Goal: Task Accomplishment & Management: Manage account settings

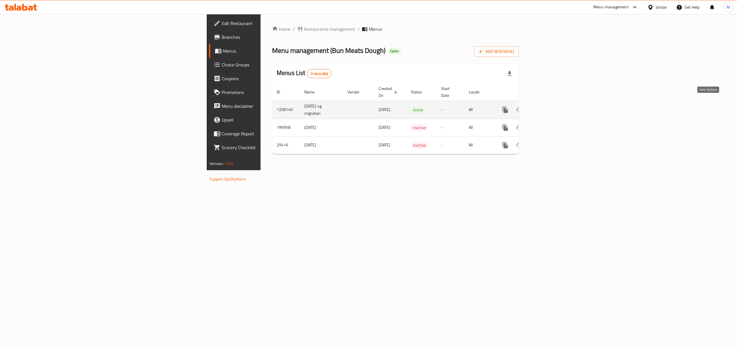
click at [553, 104] on link "enhanced table" at bounding box center [547, 110] width 14 height 14
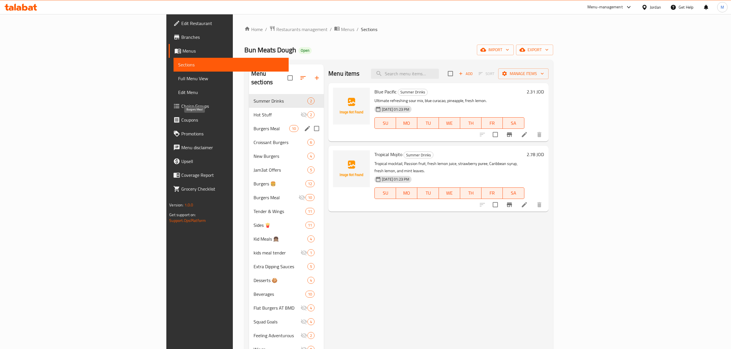
click at [254, 125] on span "Burgers Meal" at bounding box center [272, 128] width 36 height 7
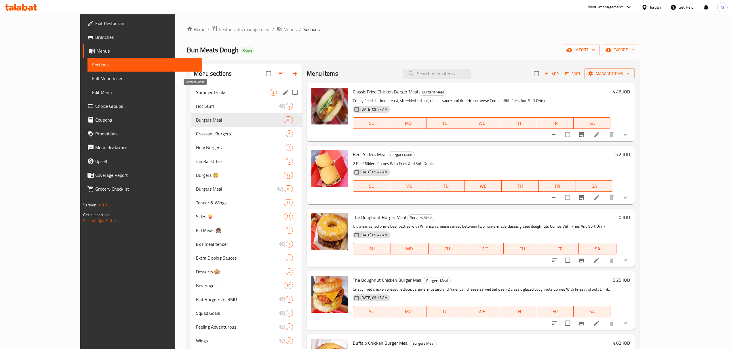
click at [196, 95] on span "Summer Drinks" at bounding box center [233, 92] width 74 height 7
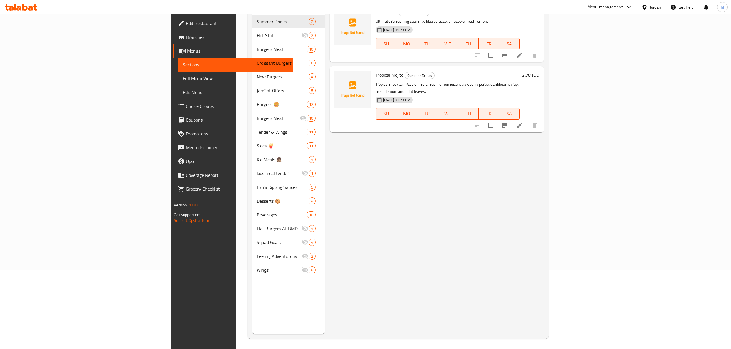
scroll to position [81, 0]
click at [544, 180] on div "Menu items Add Sort Manage items Blue Pacific Summer Drinks Ultimate refreshing…" at bounding box center [434, 158] width 219 height 349
drag, startPoint x: 392, startPoint y: 157, endPoint x: 368, endPoint y: 171, distance: 28.8
click at [368, 171] on div "Menu items Add Sort Manage items Blue Pacific Summer Drinks Ultimate refreshing…" at bounding box center [434, 158] width 219 height 349
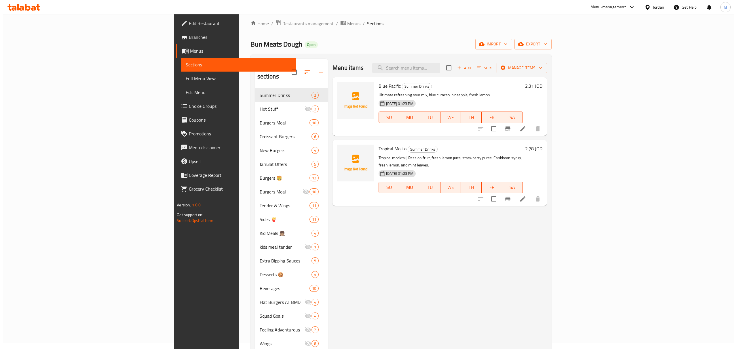
scroll to position [0, 0]
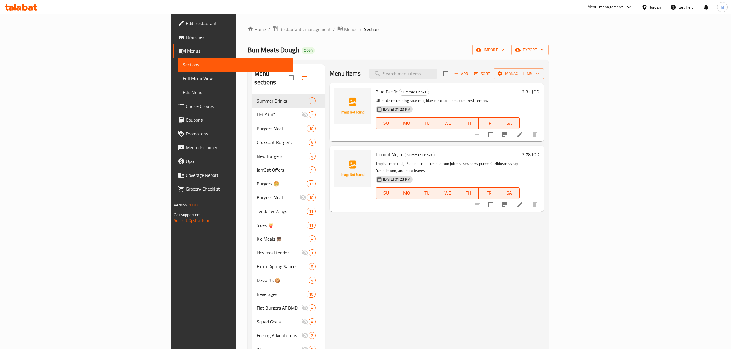
click at [509, 254] on div "Menu items Add Sort Manage items Blue Pacific Summer Drinks Ultimate refreshing…" at bounding box center [434, 238] width 219 height 349
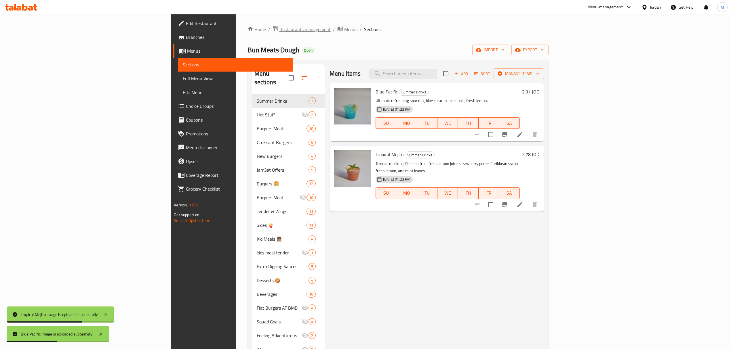
click at [279, 31] on span "Restaurants management" at bounding box center [304, 29] width 51 height 7
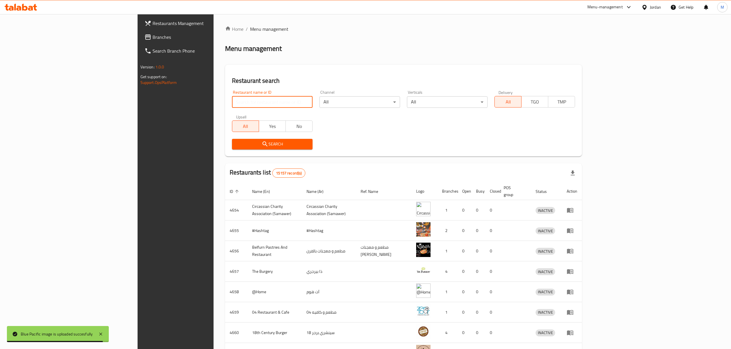
paste input "610148"
click at [258, 102] on input "610148" at bounding box center [272, 102] width 81 height 12
type input "610148"
click button "Search" at bounding box center [272, 144] width 81 height 11
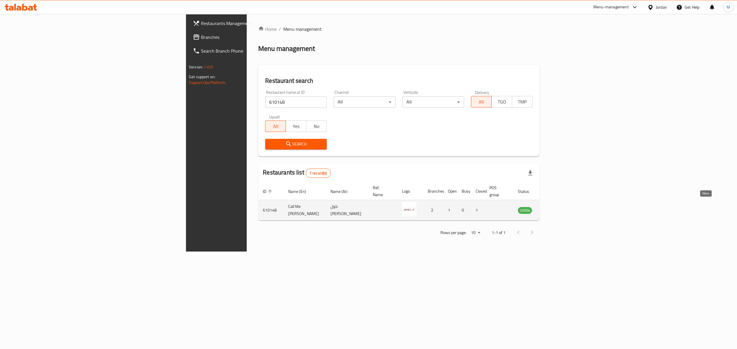
click at [554, 208] on icon "enhanced table" at bounding box center [551, 210] width 6 height 5
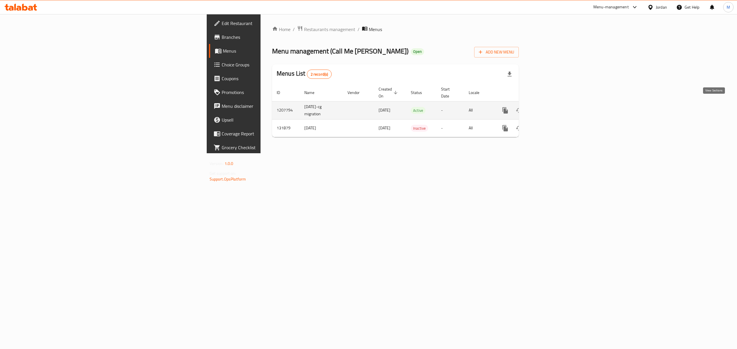
click at [553, 109] on link "enhanced table" at bounding box center [547, 111] width 14 height 14
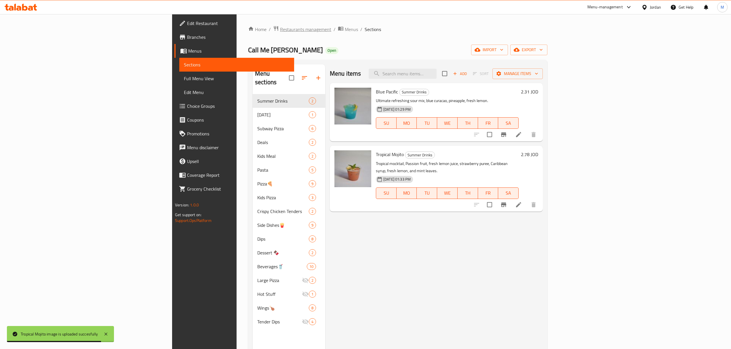
click at [280, 31] on span "Restaurants management" at bounding box center [305, 29] width 51 height 7
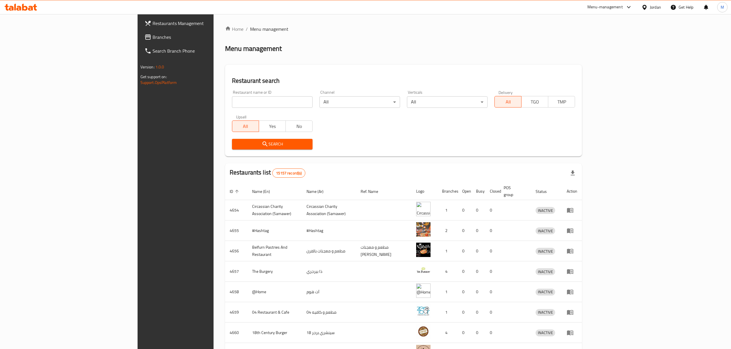
click at [244, 96] on div "Restaurant name or ID Restaurant name or ID" at bounding box center [272, 99] width 81 height 18
click at [240, 100] on input "search" at bounding box center [272, 102] width 81 height 12
paste input "15146"
type input "15146"
click at [237, 144] on span "Search" at bounding box center [272, 144] width 71 height 7
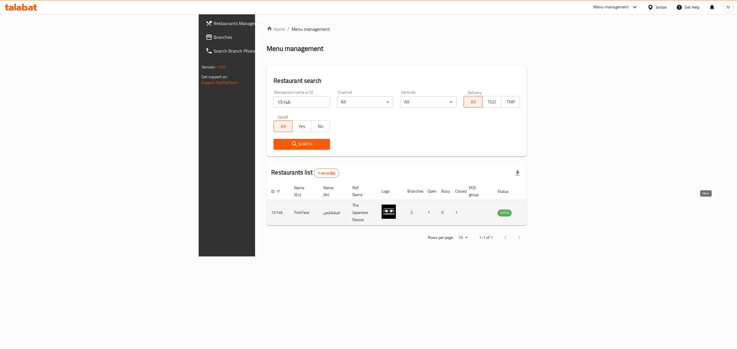
click at [533, 212] on icon "enhanced table" at bounding box center [532, 213] width 2 height 2
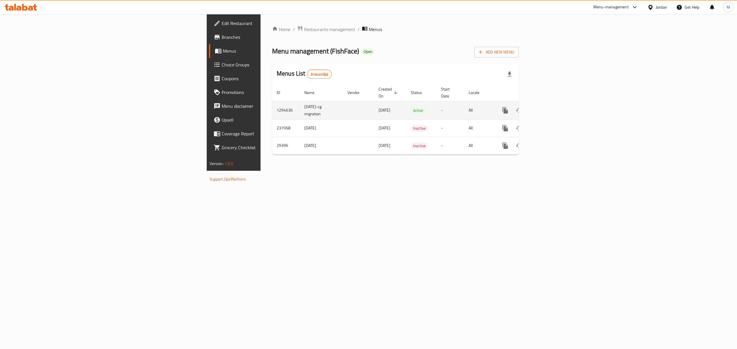
click at [553, 110] on link "enhanced table" at bounding box center [547, 111] width 14 height 14
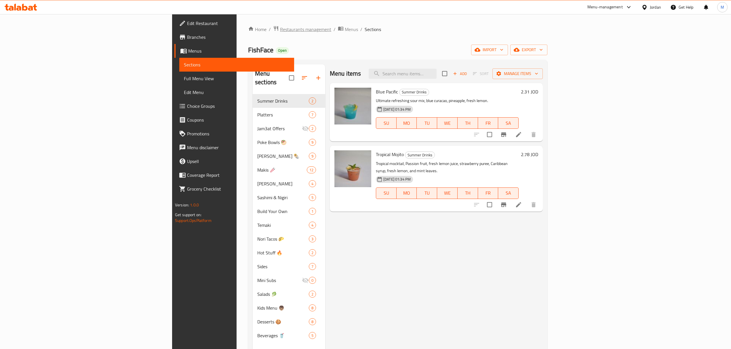
click at [280, 33] on span "Restaurants management" at bounding box center [305, 29] width 51 height 7
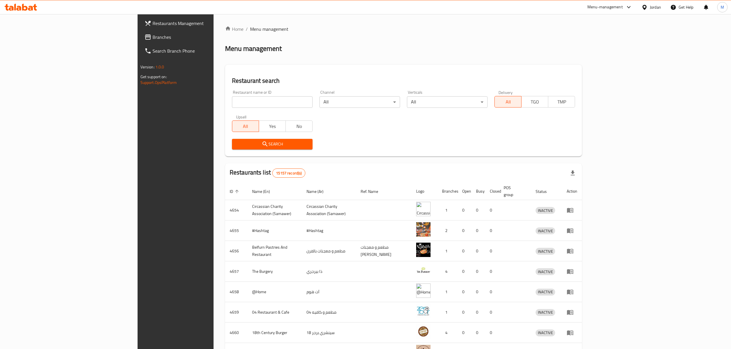
click at [239, 104] on input "search" at bounding box center [272, 102] width 81 height 12
paste input "14536"
type input "14536"
click at [237, 144] on span "Search" at bounding box center [272, 144] width 71 height 7
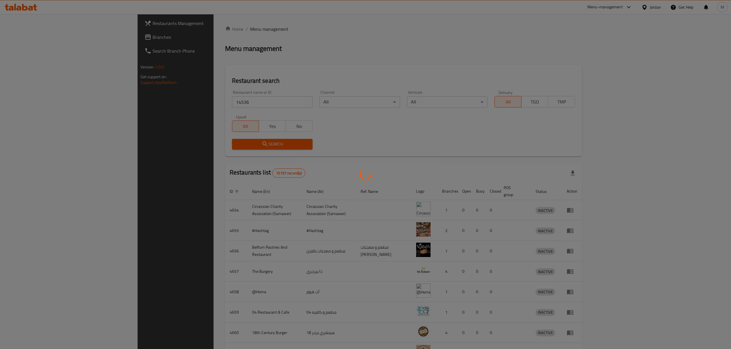
click at [208, 147] on div at bounding box center [365, 174] width 731 height 349
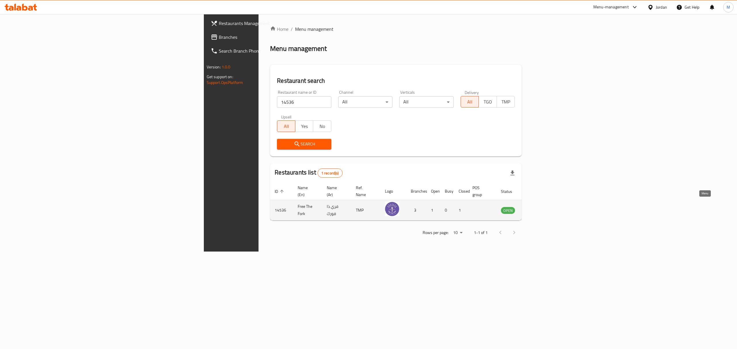
click at [537, 209] on icon "enhanced table" at bounding box center [536, 210] width 2 height 2
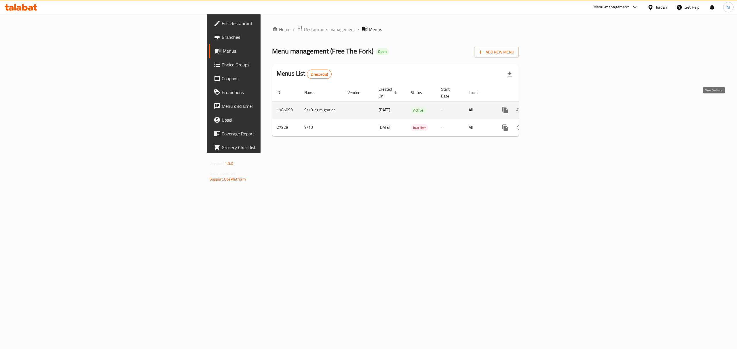
click at [549, 108] on icon "enhanced table" at bounding box center [546, 110] width 5 height 5
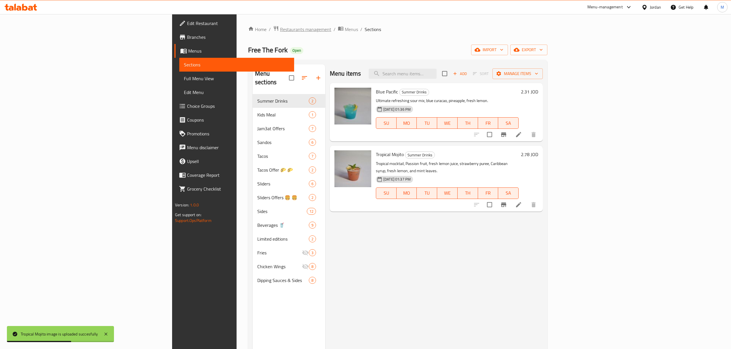
click at [280, 30] on span "Restaurants management" at bounding box center [305, 29] width 51 height 7
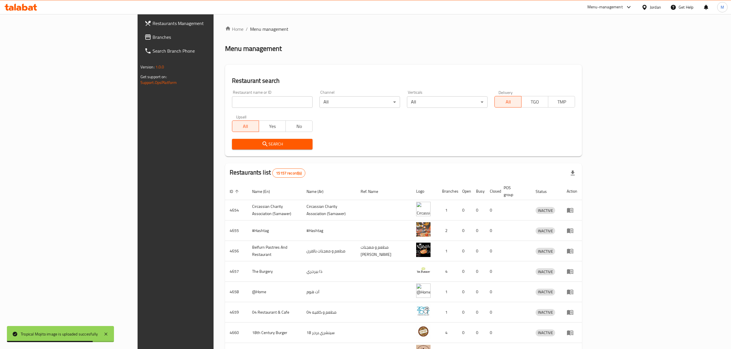
click at [239, 104] on input "search" at bounding box center [272, 102] width 81 height 12
paste input "610147"
type input "610147"
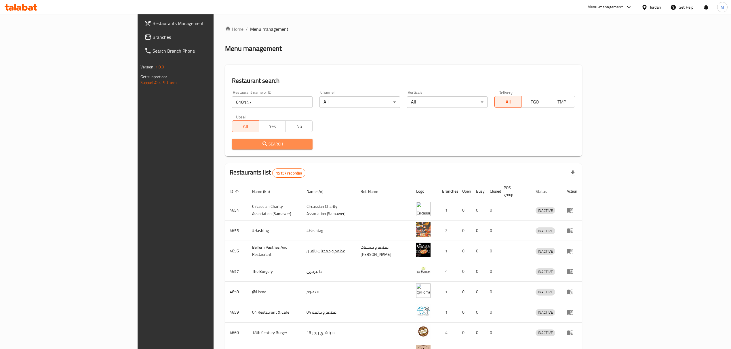
click at [237, 147] on span "Search" at bounding box center [272, 144] width 71 height 7
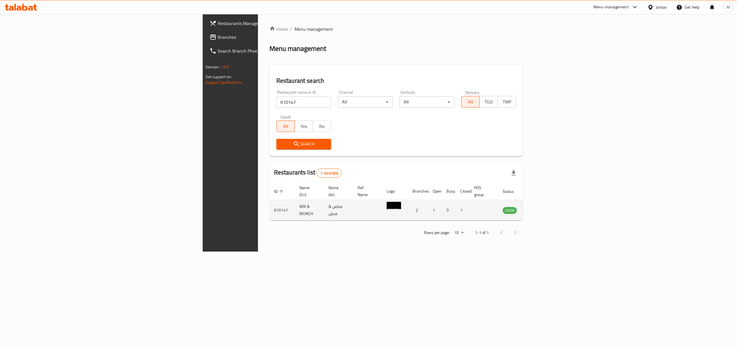
drag, startPoint x: 696, startPoint y: 209, endPoint x: 694, endPoint y: 204, distance: 4.8
click at [548, 209] on td "enhanced table" at bounding box center [538, 210] width 20 height 20
click at [538, 209] on icon "enhanced table" at bounding box center [537, 210] width 2 height 2
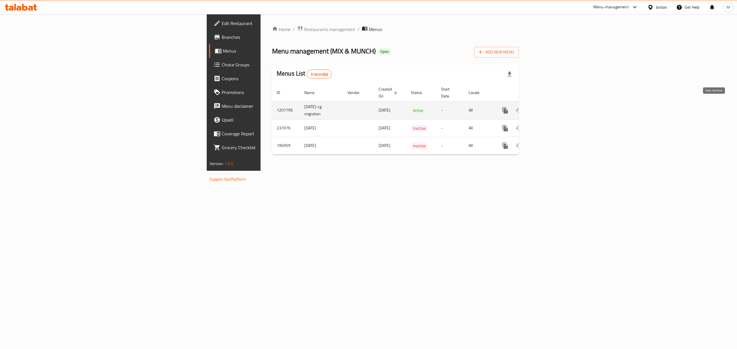
click at [549, 108] on icon "enhanced table" at bounding box center [546, 110] width 5 height 5
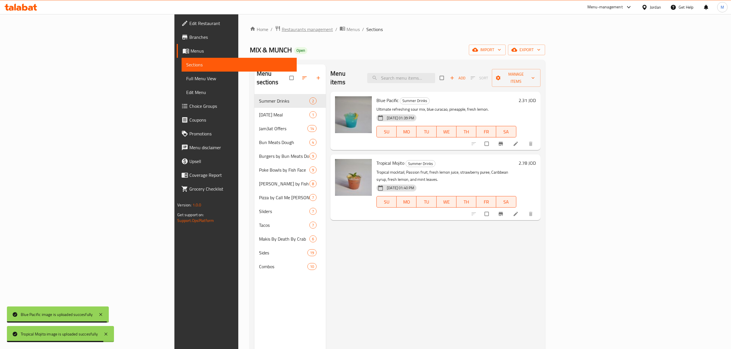
click at [282, 32] on span "Restaurants management" at bounding box center [307, 29] width 51 height 7
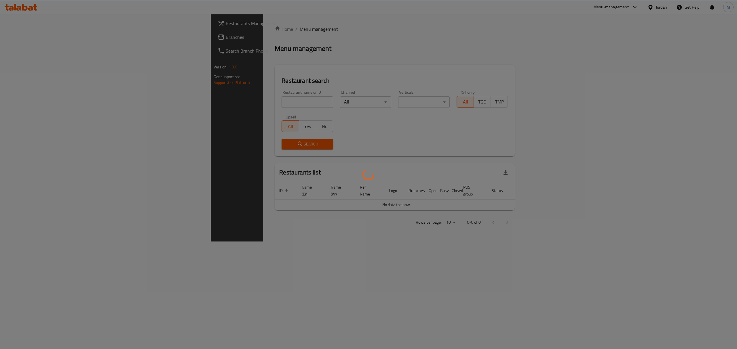
click at [209, 102] on div at bounding box center [368, 174] width 737 height 349
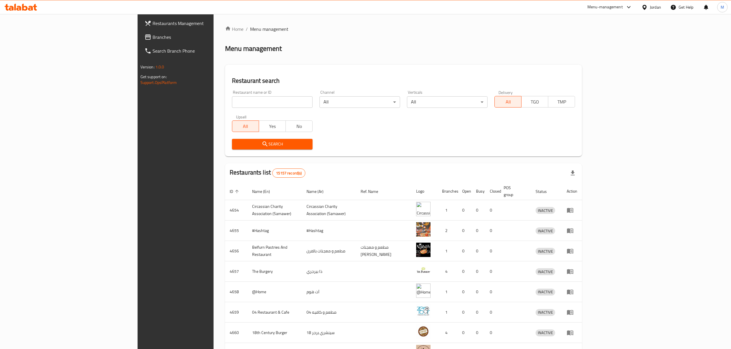
click at [232, 102] on input "search" at bounding box center [272, 102] width 81 height 12
paste input "610051"
type input "610051"
click at [237, 144] on span "Search" at bounding box center [272, 144] width 71 height 7
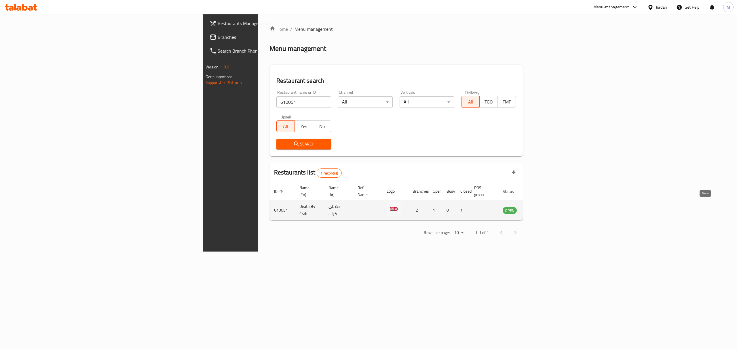
click at [539, 208] on icon "enhanced table" at bounding box center [536, 210] width 6 height 5
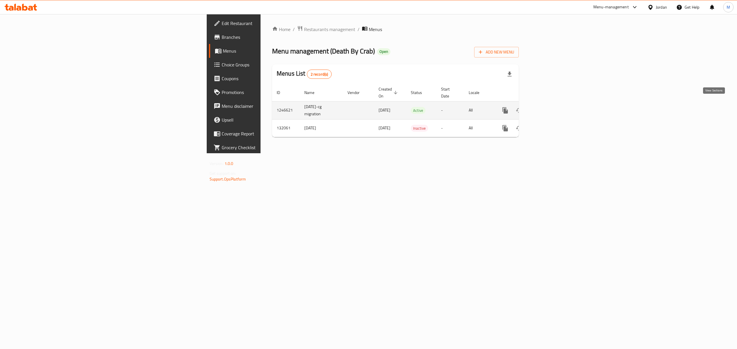
click at [549, 108] on icon "enhanced table" at bounding box center [546, 110] width 5 height 5
